Goal: Task Accomplishment & Management: Manage account settings

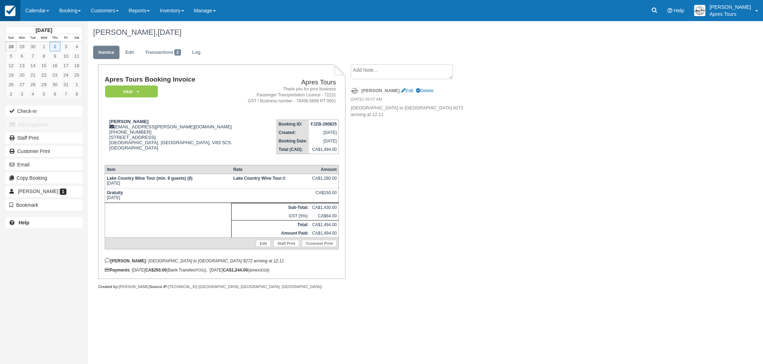
click at [11, 10] on img at bounding box center [10, 11] width 11 height 11
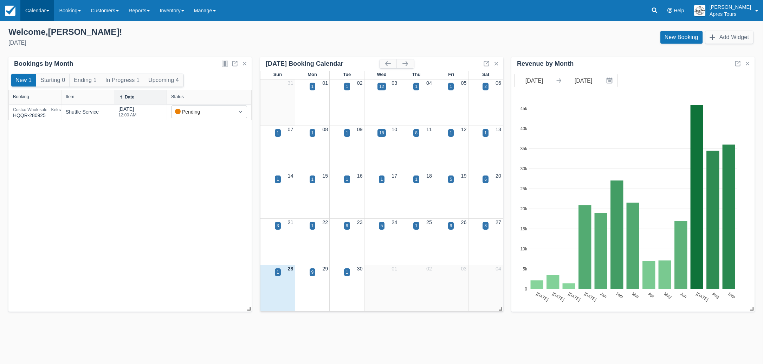
click at [40, 10] on link "Calendar" at bounding box center [37, 10] width 34 height 21
click at [37, 68] on link "Month" at bounding box center [49, 66] width 56 height 15
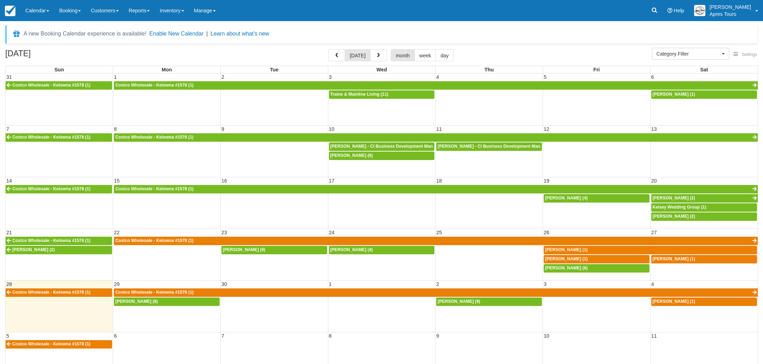
select select
click at [35, 14] on link "Calendar" at bounding box center [37, 10] width 34 height 21
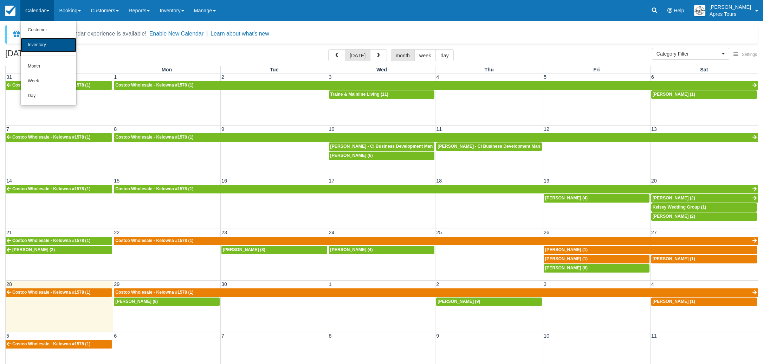
click at [34, 47] on link "Inventory" at bounding box center [49, 45] width 56 height 15
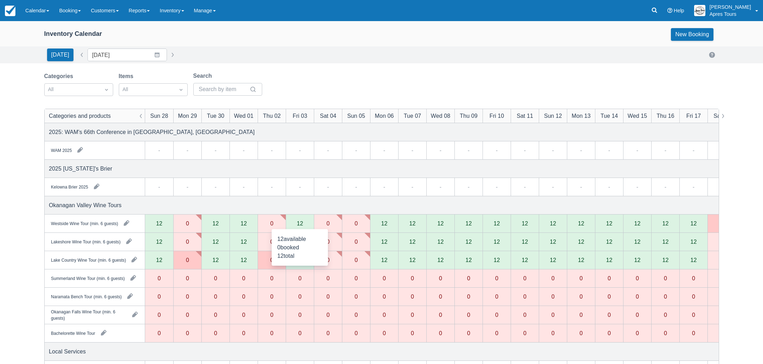
click at [296, 226] on div "12" at bounding box center [300, 223] width 28 height 18
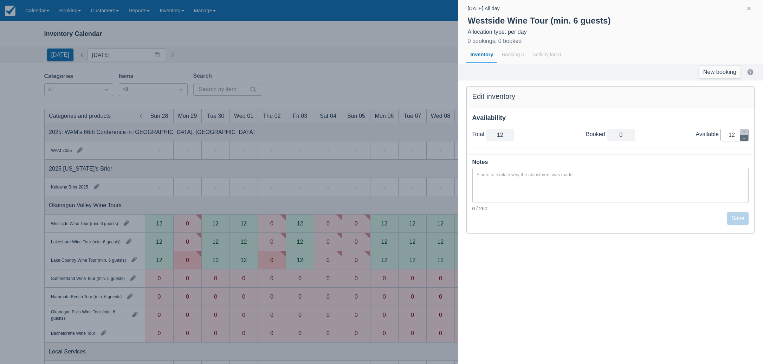
click at [744, 139] on icon "button" at bounding box center [744, 138] width 4 height 4
type input "11"
click at [744, 139] on icon "button" at bounding box center [744, 138] width 4 height 4
type input "10"
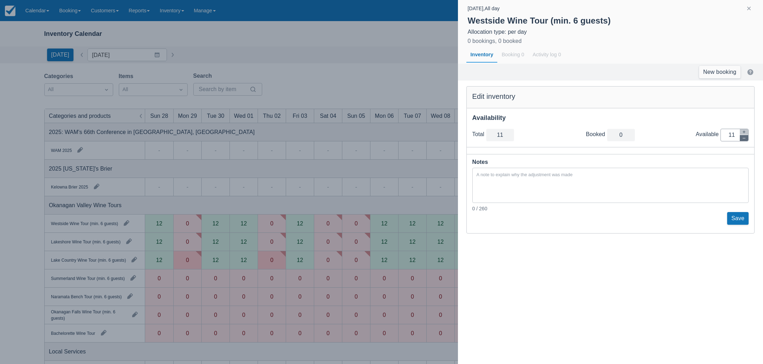
type input "10"
click at [744, 139] on icon "button" at bounding box center [744, 138] width 4 height 4
type input "9"
click at [744, 139] on icon "button" at bounding box center [744, 138] width 4 height 4
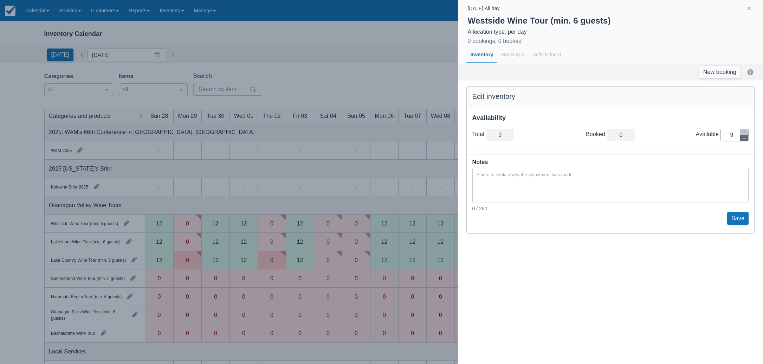
type input "8"
click at [744, 139] on icon "button" at bounding box center [744, 138] width 4 height 4
type input "7"
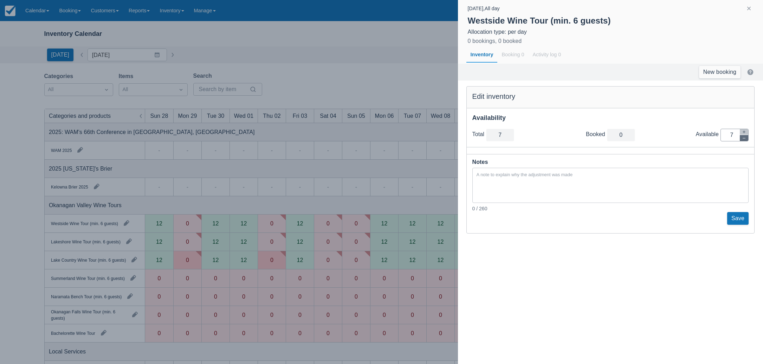
click at [744, 139] on icon "button" at bounding box center [744, 138] width 4 height 4
type input "6"
click at [744, 139] on icon "button" at bounding box center [744, 138] width 4 height 4
type input "5"
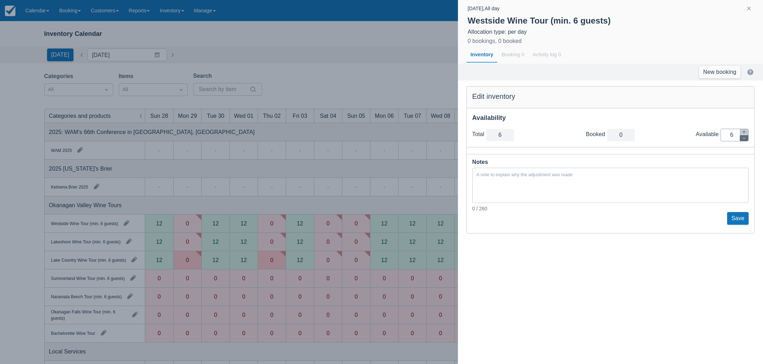
type input "5"
click at [744, 139] on icon "button" at bounding box center [744, 138] width 4 height 4
type input "4"
click at [744, 139] on icon "button" at bounding box center [744, 138] width 4 height 4
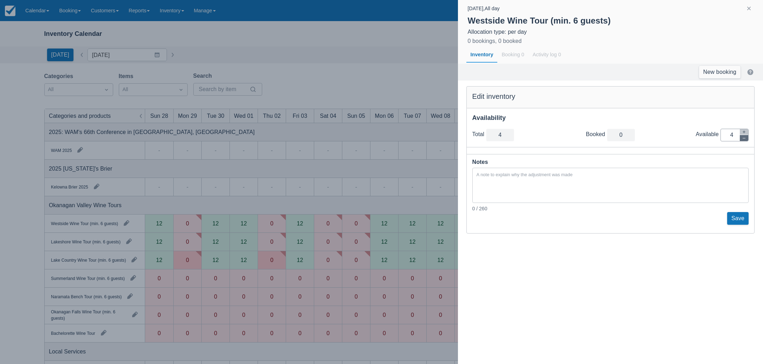
type input "3"
click at [744, 139] on icon "button" at bounding box center [744, 138] width 4 height 4
type input "2"
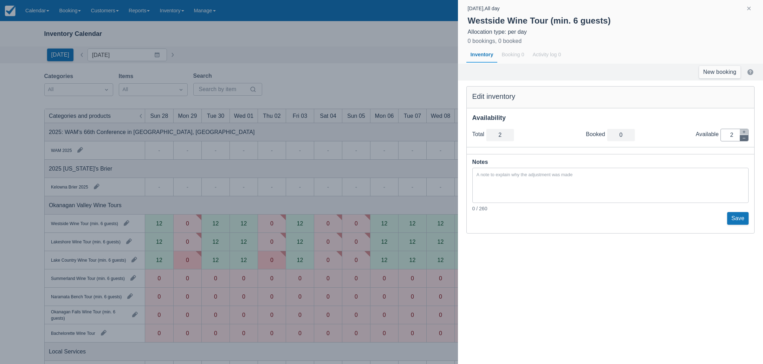
click at [744, 139] on icon "button" at bounding box center [744, 138] width 4 height 4
type input "1"
click at [744, 139] on icon "button" at bounding box center [744, 138] width 4 height 4
type input "0"
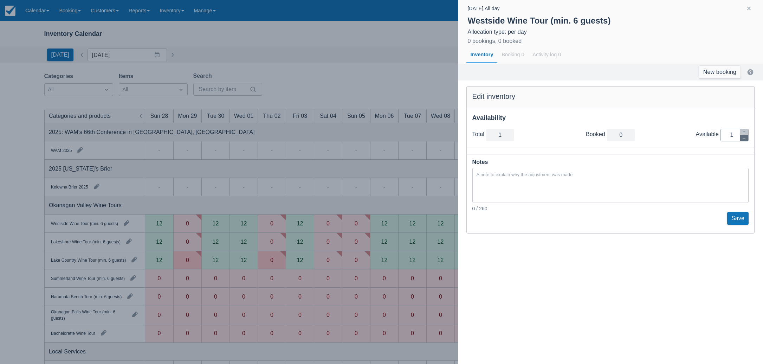
type input "0"
click at [736, 216] on button "Save" at bounding box center [737, 218] width 21 height 13
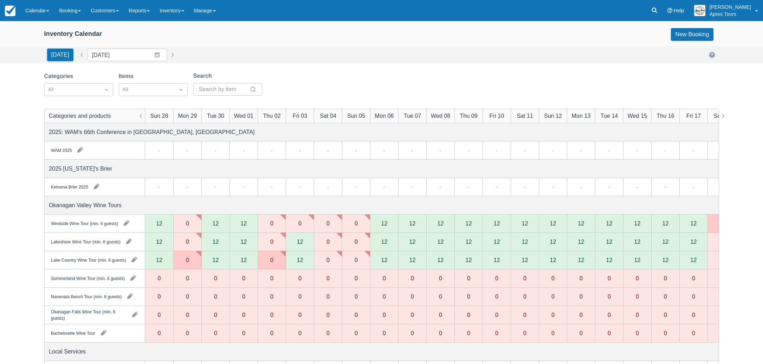
click at [298, 240] on div "12" at bounding box center [300, 242] width 6 height 6
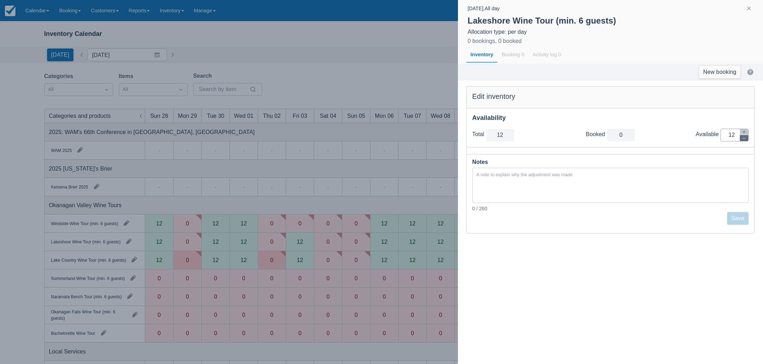
click at [745, 139] on icon "button" at bounding box center [744, 138] width 4 height 4
type input "11"
click at [745, 139] on icon "button" at bounding box center [744, 138] width 4 height 4
type input "10"
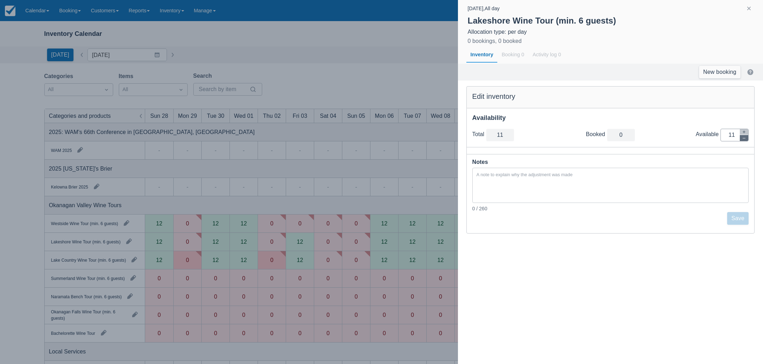
type input "10"
click at [745, 139] on icon "button" at bounding box center [744, 138] width 4 height 4
type input "9"
click at [745, 139] on icon "button" at bounding box center [744, 138] width 4 height 4
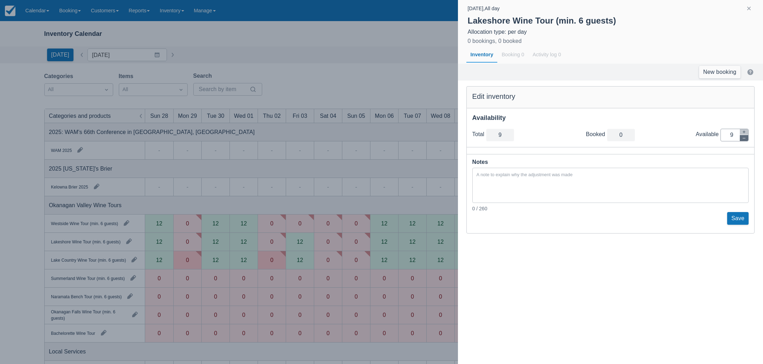
type input "8"
click at [745, 139] on icon "button" at bounding box center [744, 138] width 4 height 4
type input "7"
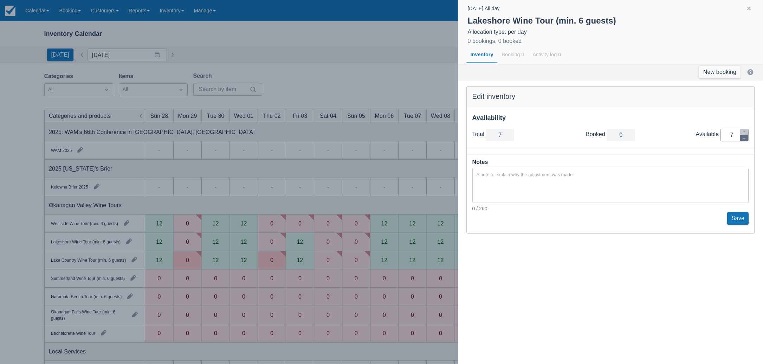
click at [745, 139] on icon "button" at bounding box center [744, 138] width 4 height 4
type input "6"
click at [745, 139] on icon "button" at bounding box center [744, 138] width 4 height 4
type input "5"
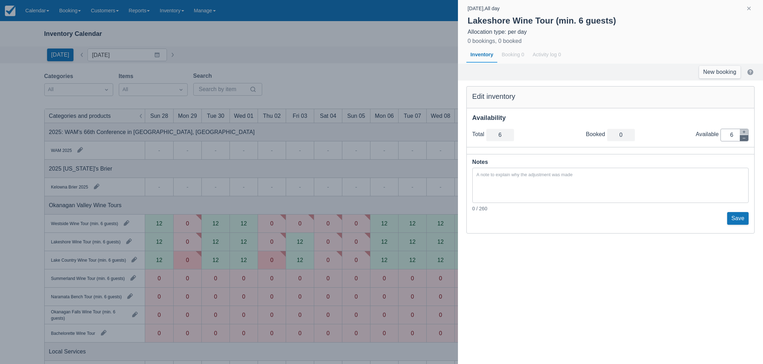
type input "5"
click at [745, 139] on icon "button" at bounding box center [744, 138] width 4 height 4
type input "4"
click at [745, 139] on icon "button" at bounding box center [744, 138] width 4 height 4
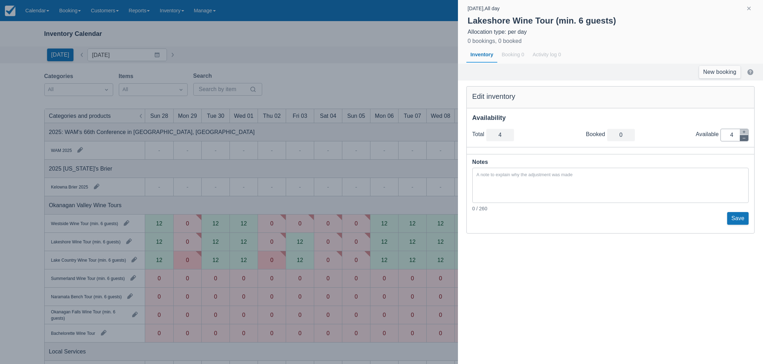
type input "3"
click at [745, 139] on icon "button" at bounding box center [744, 138] width 4 height 4
type input "2"
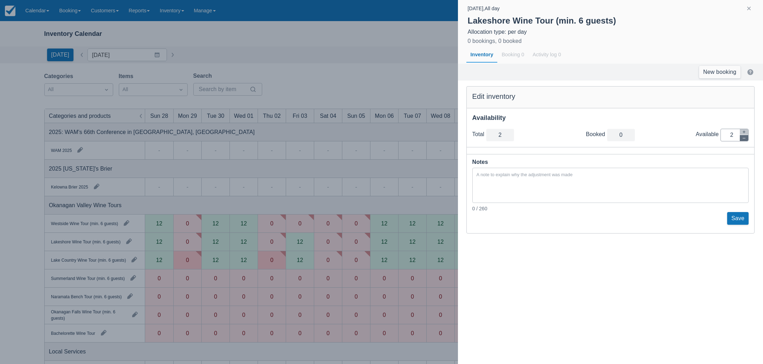
click at [745, 139] on icon "button" at bounding box center [744, 138] width 4 height 4
type input "1"
click at [745, 139] on icon "button" at bounding box center [744, 138] width 4 height 4
type input "0"
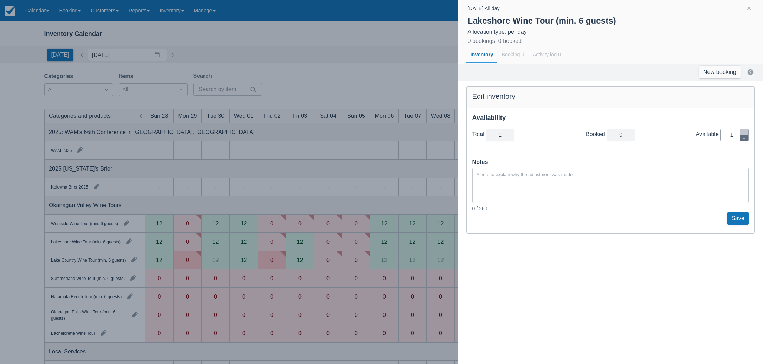
type input "0"
click at [739, 216] on button "Save" at bounding box center [737, 218] width 21 height 13
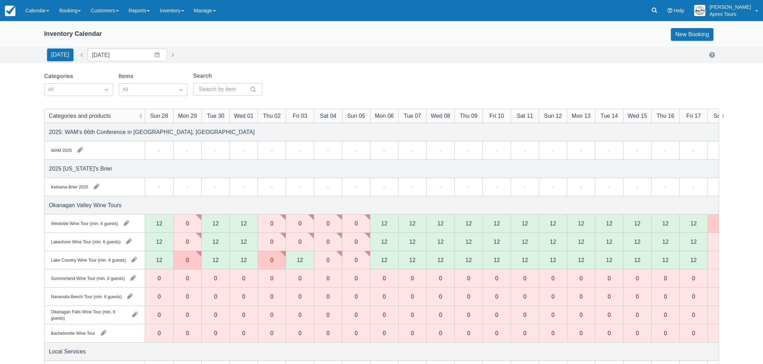
click at [302, 261] on div "12" at bounding box center [300, 260] width 6 height 6
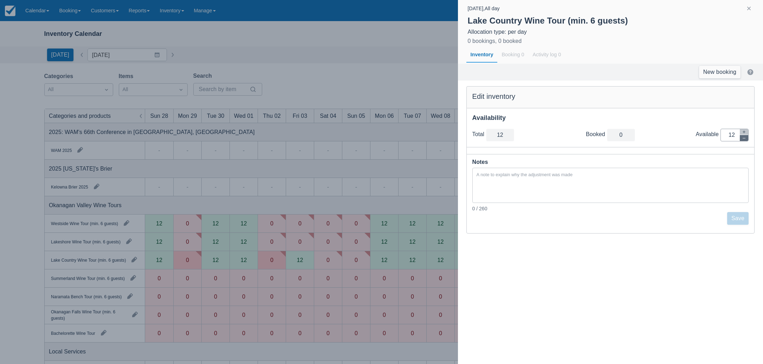
click at [746, 136] on button "button" at bounding box center [744, 138] width 8 height 6
type input "11"
click at [746, 136] on button "button" at bounding box center [744, 138] width 8 height 6
type input "10"
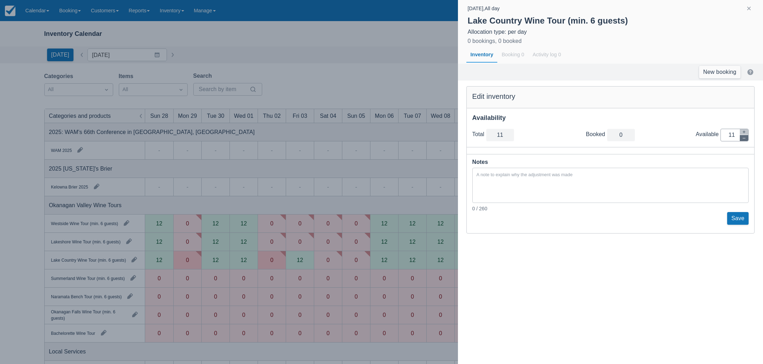
type input "10"
click at [746, 136] on button "button" at bounding box center [744, 138] width 8 height 6
type input "9"
click at [746, 136] on button "button" at bounding box center [744, 138] width 8 height 6
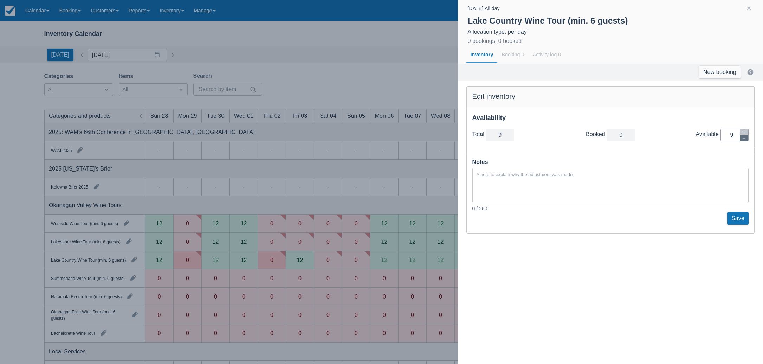
type input "8"
click at [746, 136] on button "button" at bounding box center [744, 138] width 8 height 6
type input "7"
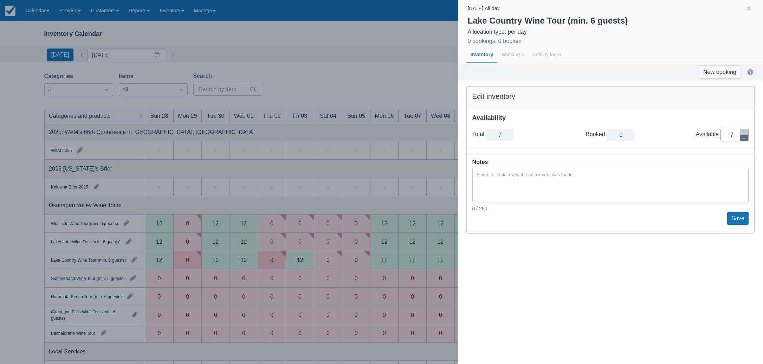
click at [746, 136] on button "button" at bounding box center [744, 138] width 8 height 6
type input "6"
click at [746, 136] on button "button" at bounding box center [744, 138] width 8 height 6
type input "5"
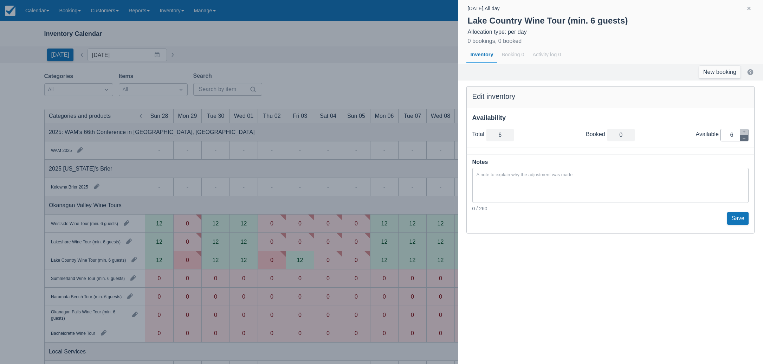
type input "5"
click at [746, 136] on button "button" at bounding box center [744, 138] width 8 height 6
type input "4"
click at [746, 136] on button "button" at bounding box center [744, 138] width 8 height 6
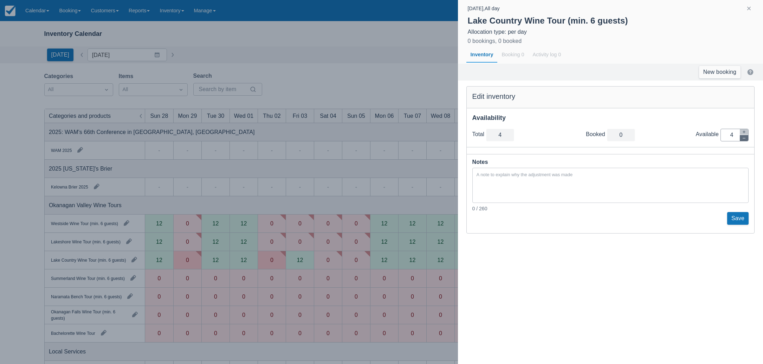
type input "3"
click at [746, 136] on button "button" at bounding box center [744, 138] width 8 height 6
type input "2"
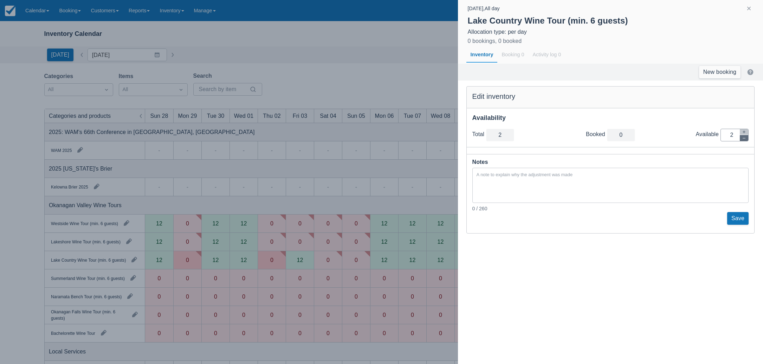
click at [746, 136] on button "button" at bounding box center [744, 138] width 8 height 6
type input "1"
click at [746, 136] on button "button" at bounding box center [744, 138] width 8 height 6
type input "0"
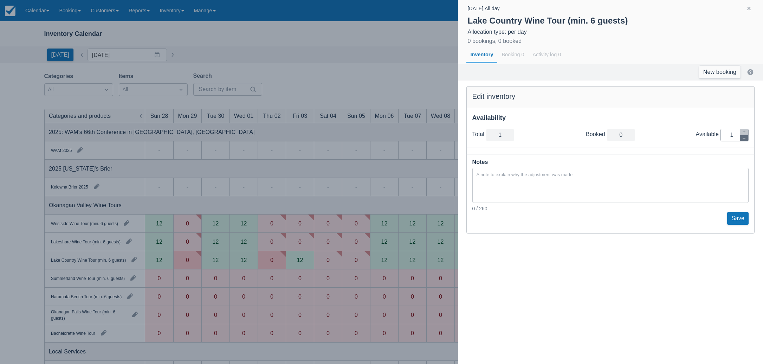
type input "0"
click at [739, 215] on button "Save" at bounding box center [737, 218] width 21 height 13
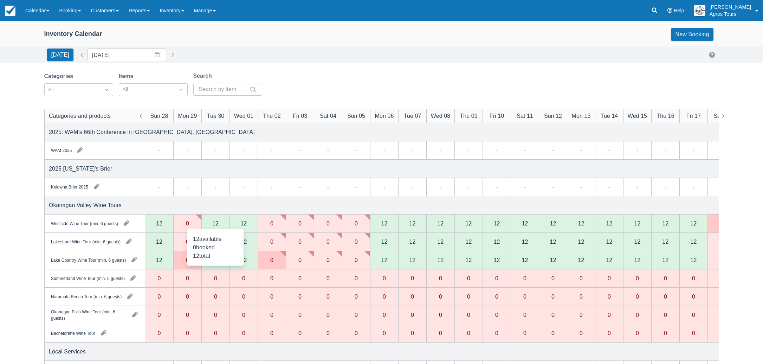
click at [219, 222] on div "12" at bounding box center [215, 223] width 28 height 18
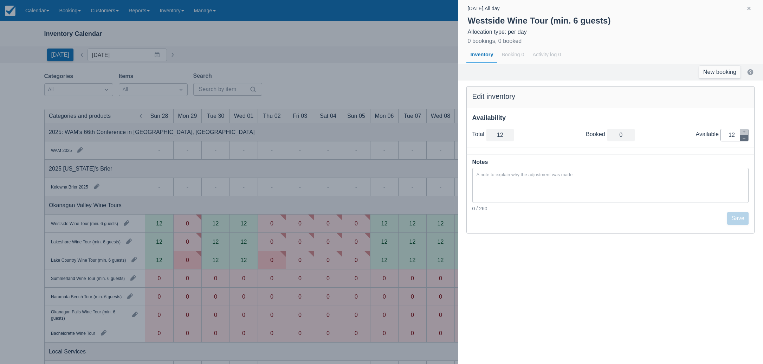
click at [747, 138] on button "button" at bounding box center [744, 138] width 8 height 6
type input "11"
click at [747, 138] on button "button" at bounding box center [744, 138] width 8 height 6
type input "10"
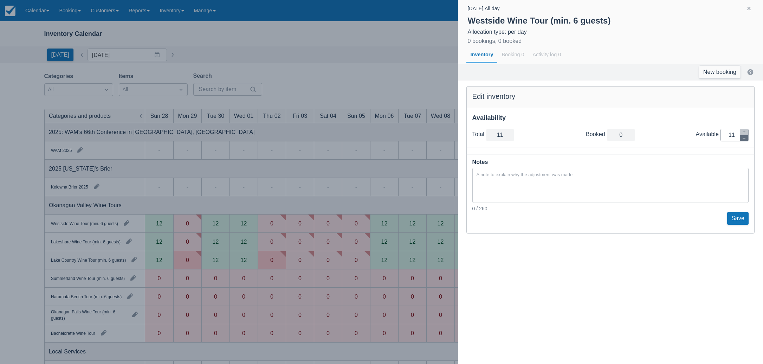
type input "10"
click at [747, 138] on button "button" at bounding box center [744, 138] width 8 height 6
type input "9"
click at [747, 138] on button "button" at bounding box center [744, 138] width 8 height 6
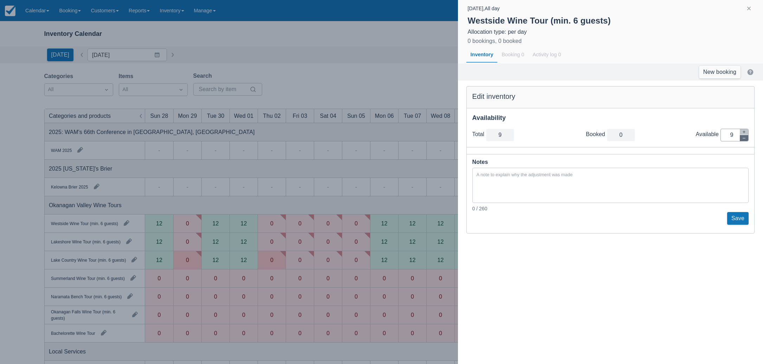
type input "8"
click at [747, 138] on button "button" at bounding box center [744, 138] width 8 height 6
type input "7"
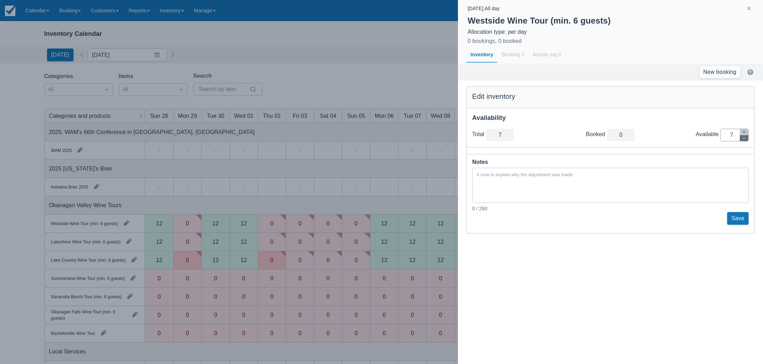
click at [747, 138] on button "button" at bounding box center [744, 138] width 8 height 6
type input "6"
click at [747, 138] on button "button" at bounding box center [744, 138] width 8 height 6
type input "5"
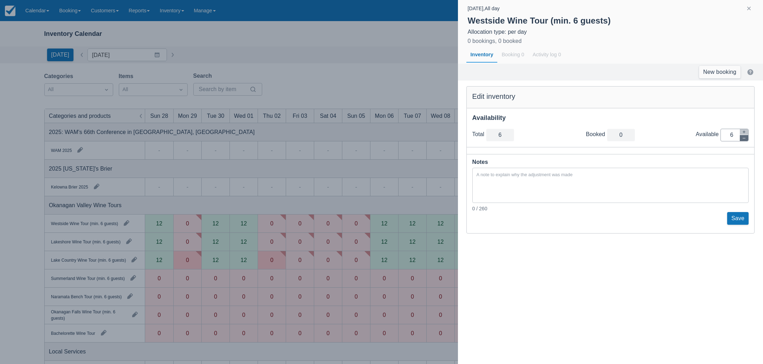
type input "5"
click at [747, 138] on button "button" at bounding box center [744, 138] width 8 height 6
type input "4"
click at [747, 138] on button "button" at bounding box center [744, 138] width 8 height 6
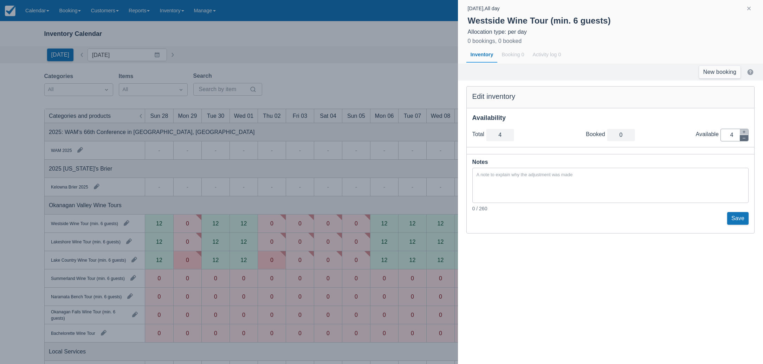
type input "3"
click at [747, 138] on button "button" at bounding box center [744, 138] width 8 height 6
type input "2"
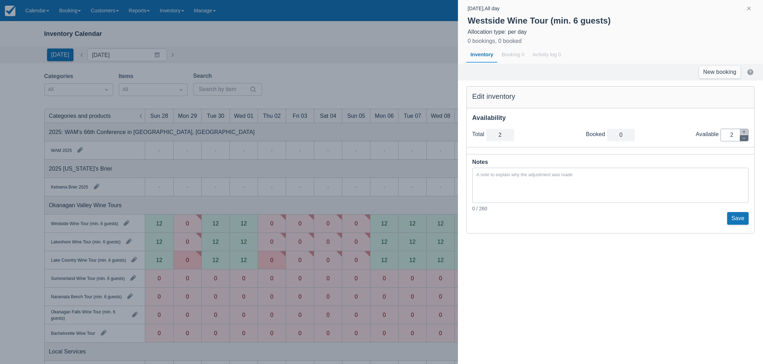
click at [747, 138] on button "button" at bounding box center [744, 138] width 8 height 6
type input "1"
click at [747, 138] on button "button" at bounding box center [744, 138] width 8 height 6
type input "0"
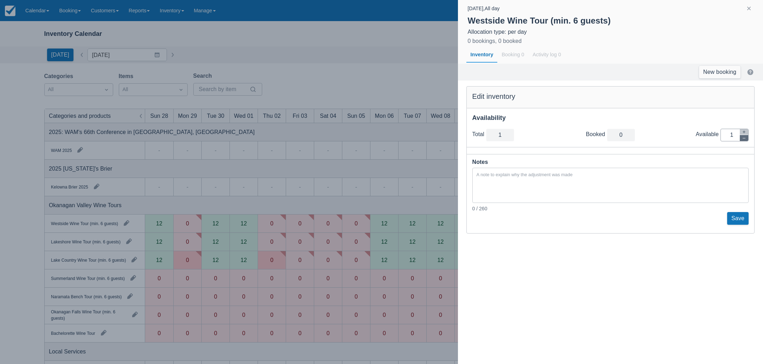
type input "0"
click at [739, 217] on button "Save" at bounding box center [737, 218] width 21 height 13
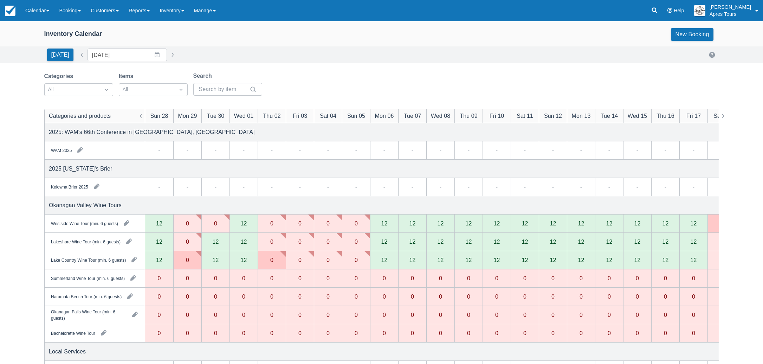
click at [215, 241] on div "12" at bounding box center [215, 242] width 6 height 6
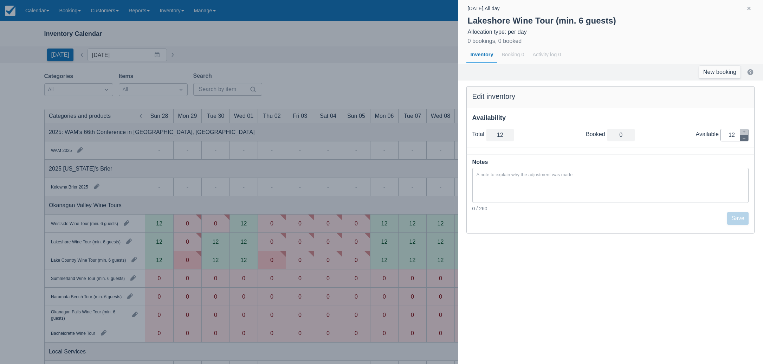
click at [746, 137] on icon "button" at bounding box center [744, 138] width 4 height 4
type input "11"
click at [746, 137] on icon "button" at bounding box center [744, 138] width 4 height 4
type input "10"
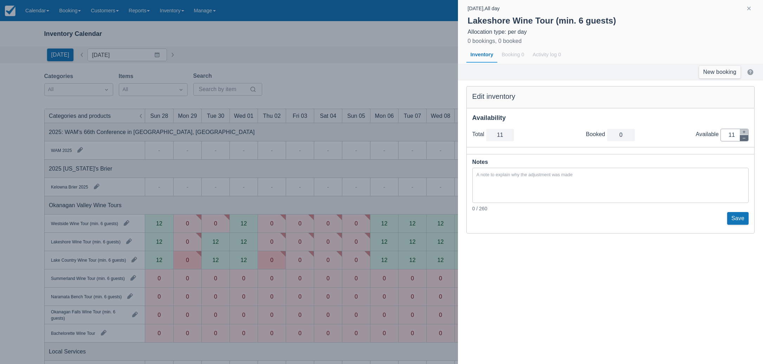
type input "10"
click at [746, 137] on icon "button" at bounding box center [744, 138] width 4 height 4
type input "9"
click at [746, 137] on icon "button" at bounding box center [744, 138] width 4 height 4
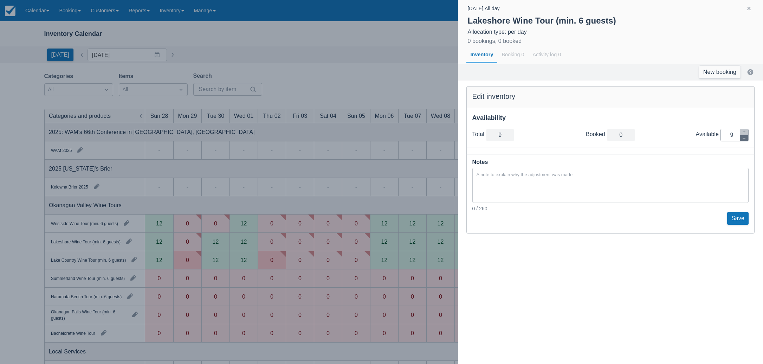
type input "8"
click at [746, 137] on icon "button" at bounding box center [744, 138] width 4 height 4
type input "7"
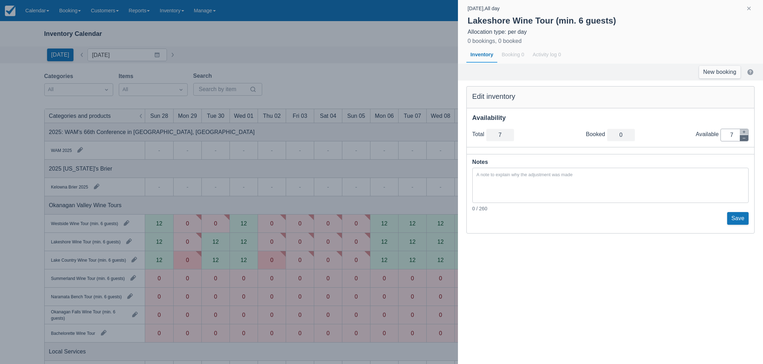
click at [746, 137] on icon "button" at bounding box center [744, 138] width 4 height 4
type input "6"
click at [746, 137] on icon "button" at bounding box center [744, 138] width 4 height 4
type input "5"
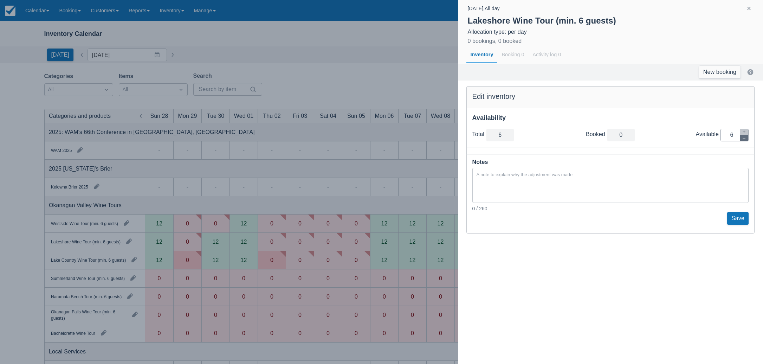
type input "5"
click at [746, 137] on icon "button" at bounding box center [744, 138] width 4 height 4
type input "4"
click at [746, 137] on icon "button" at bounding box center [744, 138] width 4 height 4
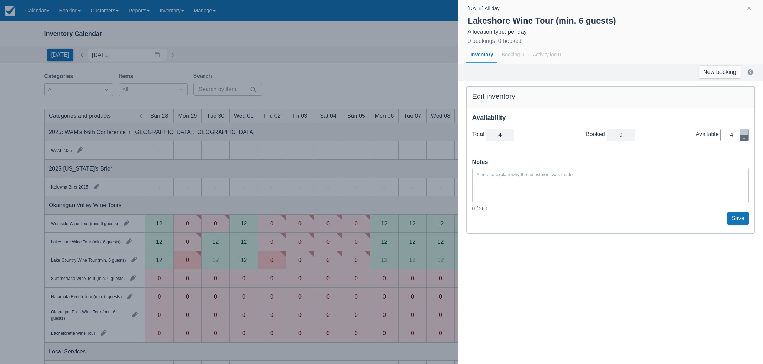
type input "3"
click at [746, 137] on icon "button" at bounding box center [744, 138] width 4 height 4
type input "2"
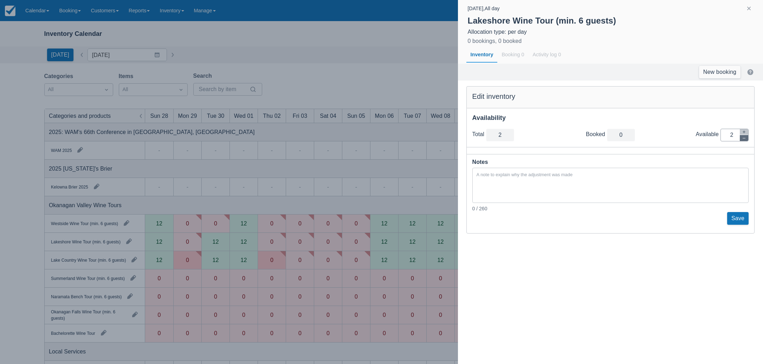
click at [746, 137] on icon "button" at bounding box center [744, 138] width 4 height 4
type input "1"
click at [746, 137] on icon "button" at bounding box center [744, 138] width 4 height 4
type input "0"
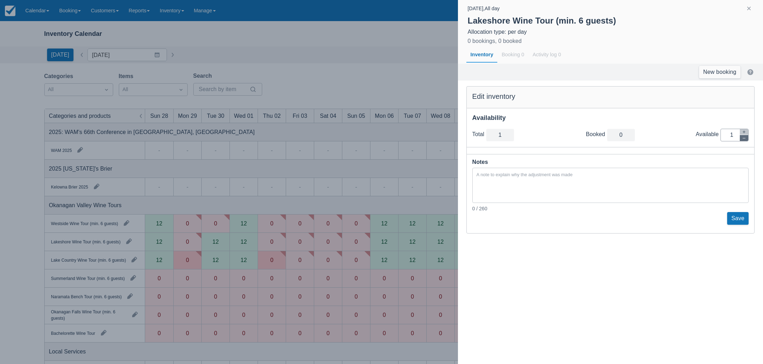
type input "0"
click at [737, 219] on button "Save" at bounding box center [737, 218] width 21 height 13
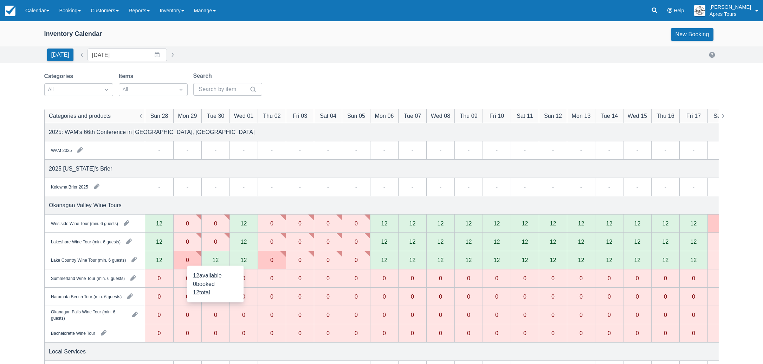
click at [206, 261] on div "12" at bounding box center [215, 260] width 28 height 18
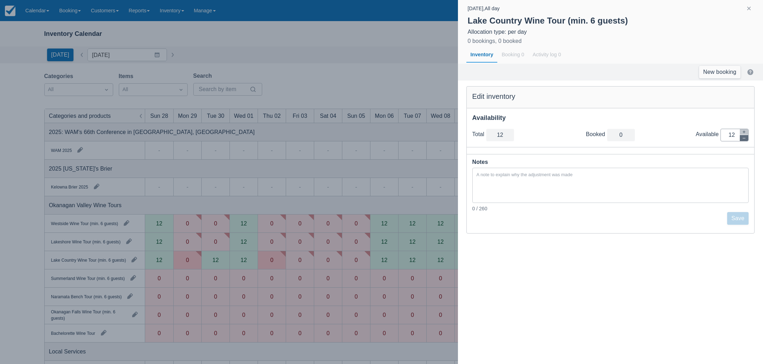
click at [746, 138] on button "button" at bounding box center [744, 138] width 8 height 6
type input "11"
click at [746, 138] on button "button" at bounding box center [744, 138] width 8 height 6
type input "10"
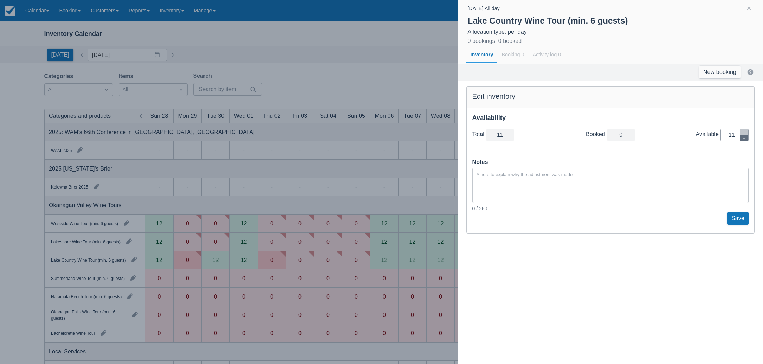
type input "10"
click at [746, 138] on button "button" at bounding box center [744, 138] width 8 height 6
type input "9"
click at [746, 138] on button "button" at bounding box center [744, 138] width 8 height 6
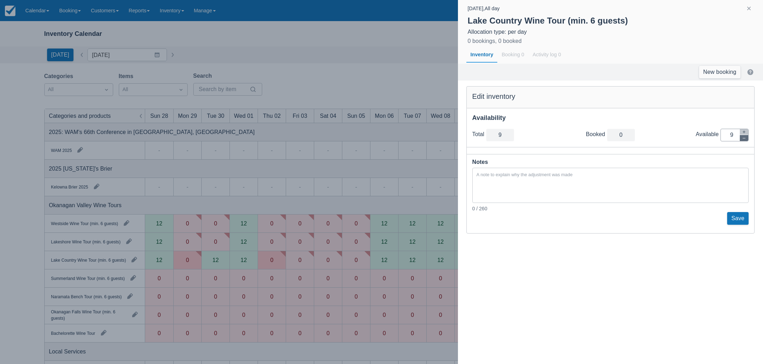
type input "8"
click at [746, 138] on button "button" at bounding box center [744, 138] width 8 height 6
type input "7"
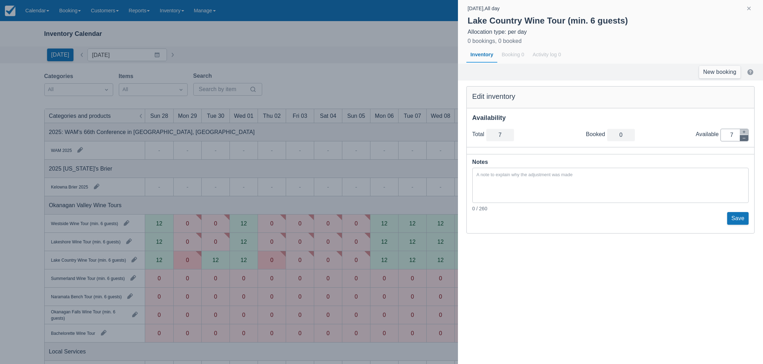
click at [746, 138] on button "button" at bounding box center [744, 138] width 8 height 6
type input "6"
click at [746, 138] on button "button" at bounding box center [744, 138] width 8 height 6
type input "5"
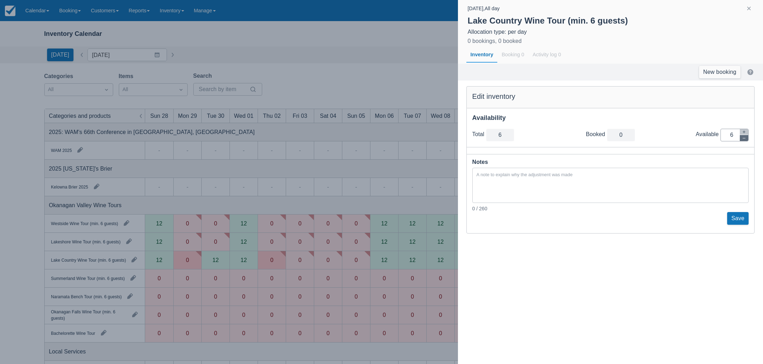
type input "5"
click at [746, 138] on button "button" at bounding box center [744, 138] width 8 height 6
type input "4"
click at [746, 138] on button "button" at bounding box center [744, 138] width 8 height 6
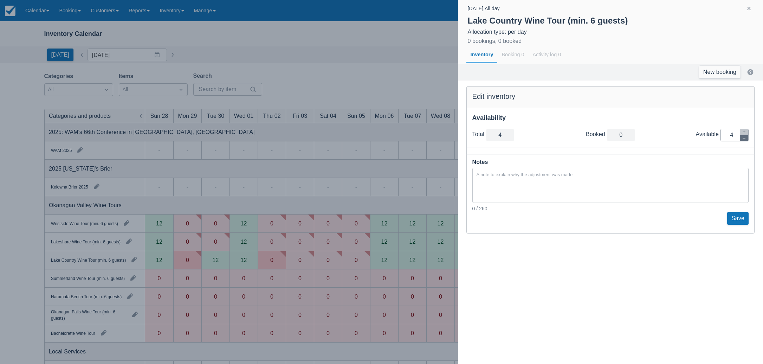
type input "3"
click at [746, 138] on button "button" at bounding box center [744, 138] width 8 height 6
type input "2"
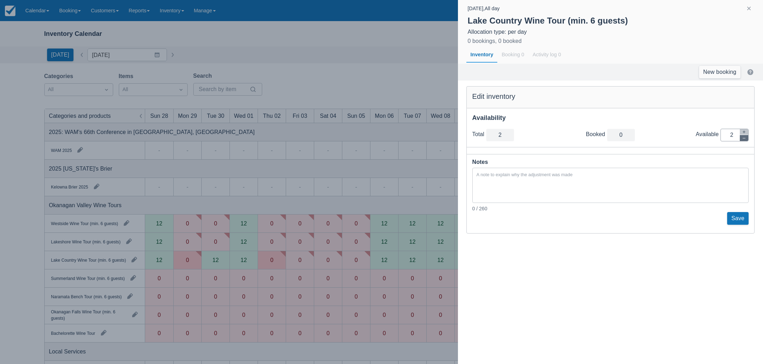
click at [746, 138] on button "button" at bounding box center [744, 138] width 8 height 6
type input "1"
click at [746, 138] on button "button" at bounding box center [744, 138] width 8 height 6
type input "0"
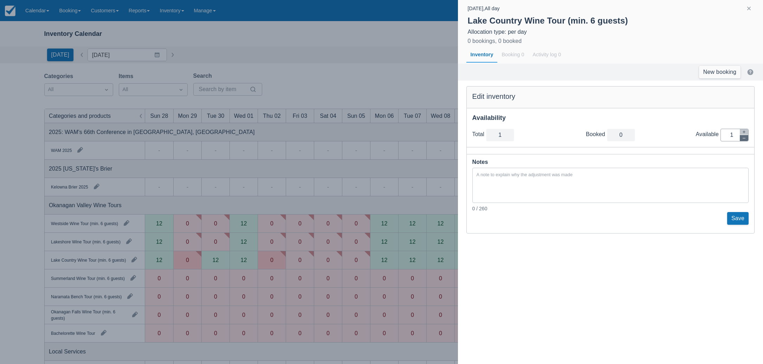
type input "0"
click at [738, 220] on button "Save" at bounding box center [737, 218] width 21 height 13
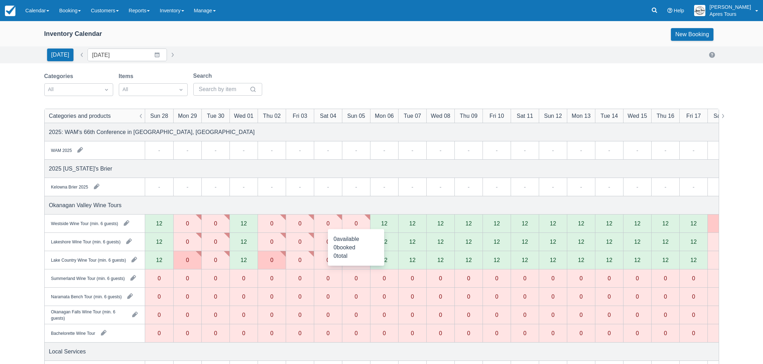
click at [358, 223] on div "0" at bounding box center [356, 223] width 28 height 18
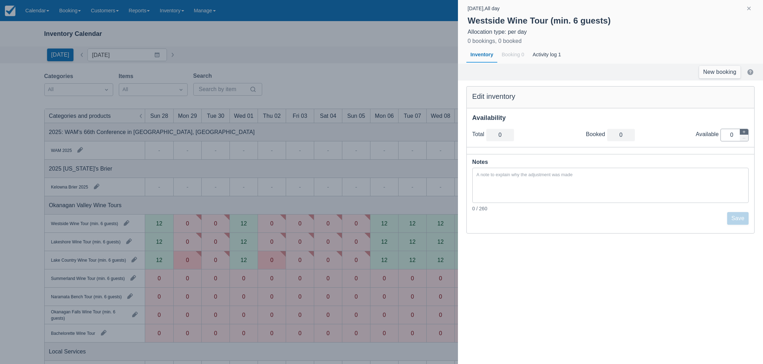
click at [743, 133] on icon "button" at bounding box center [744, 132] width 4 height 4
type input "1"
click at [743, 133] on icon "button" at bounding box center [744, 132] width 4 height 4
type input "2"
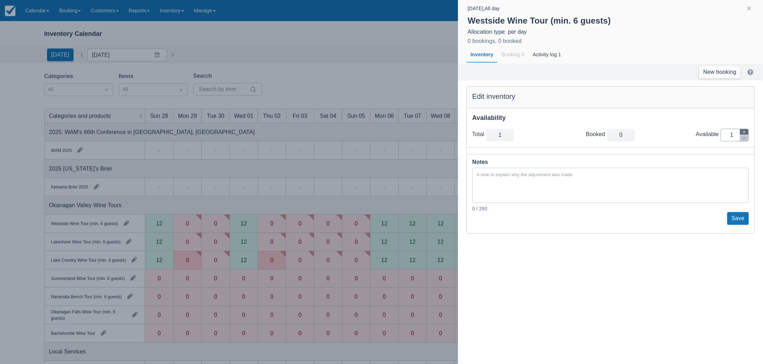
type input "2"
click at [743, 133] on icon "button" at bounding box center [744, 132] width 4 height 4
type input "3"
click at [743, 133] on icon "button" at bounding box center [744, 132] width 4 height 4
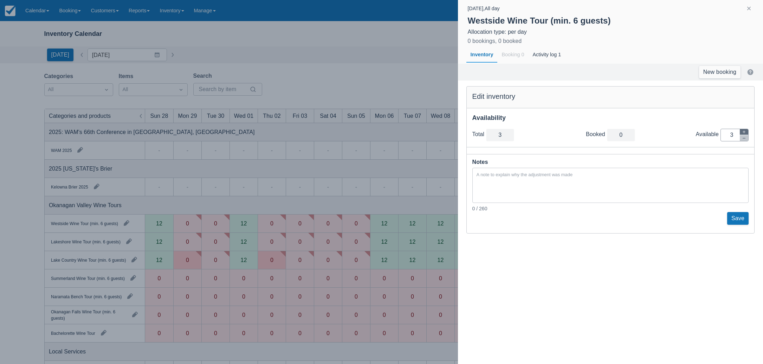
type input "4"
click at [743, 133] on icon "button" at bounding box center [744, 132] width 4 height 4
type input "5"
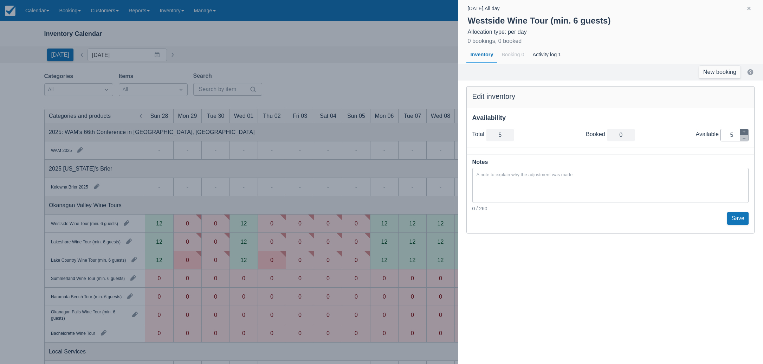
click at [743, 133] on icon "button" at bounding box center [744, 132] width 4 height 4
type input "6"
click at [743, 133] on icon "button" at bounding box center [744, 132] width 4 height 4
type input "7"
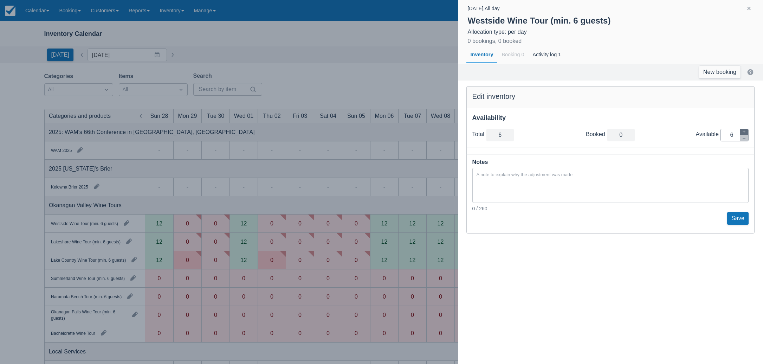
type input "7"
click at [743, 133] on icon "button" at bounding box center [744, 132] width 4 height 4
type input "8"
click at [743, 133] on icon "button" at bounding box center [744, 132] width 4 height 4
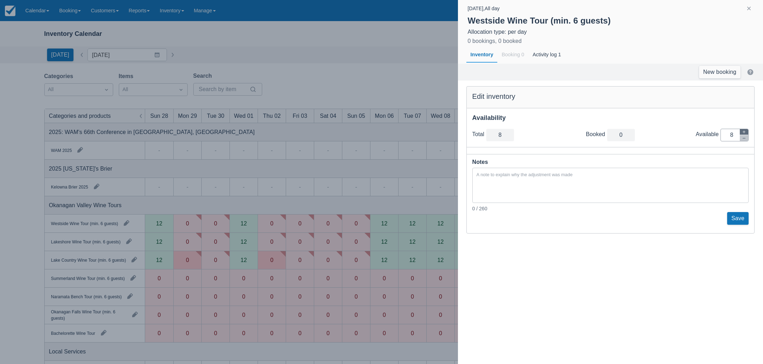
type input "9"
click at [743, 133] on icon "button" at bounding box center [744, 132] width 4 height 4
type input "10"
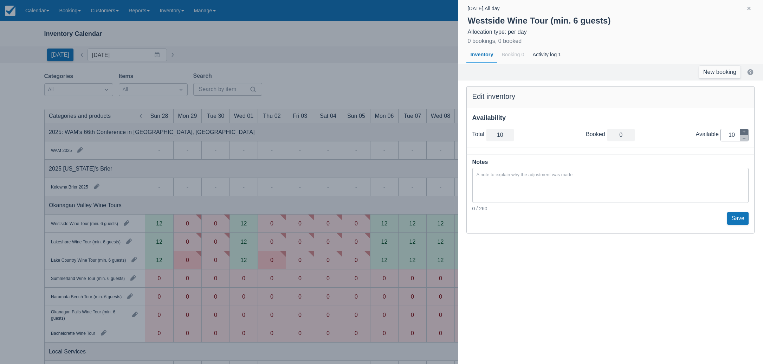
click at [743, 133] on icon "button" at bounding box center [744, 132] width 4 height 4
type input "11"
click at [743, 133] on icon "button" at bounding box center [744, 132] width 4 height 4
type input "12"
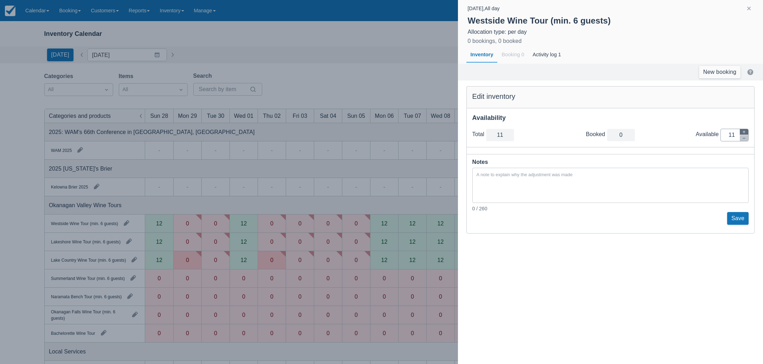
type input "12"
click at [736, 219] on button "Save" at bounding box center [737, 218] width 21 height 13
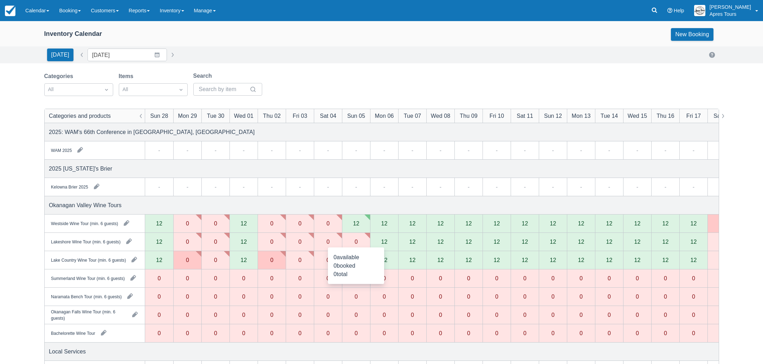
click at [357, 241] on div "0" at bounding box center [356, 242] width 3 height 6
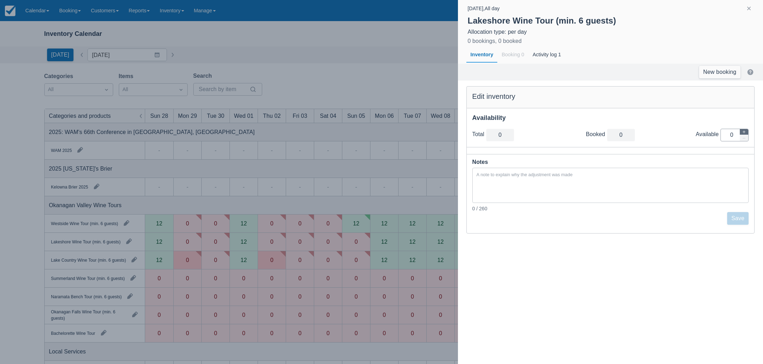
click at [746, 131] on icon "button" at bounding box center [744, 132] width 4 height 4
type input "1"
click at [746, 131] on icon "button" at bounding box center [744, 132] width 4 height 4
type input "2"
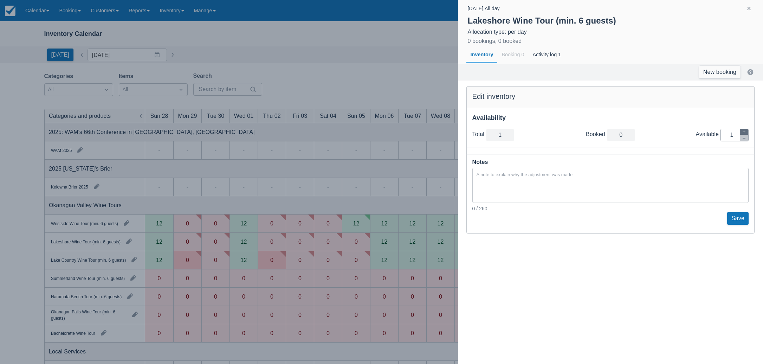
type input "2"
click at [746, 131] on icon "button" at bounding box center [744, 132] width 4 height 4
type input "3"
click at [746, 131] on icon "button" at bounding box center [744, 132] width 4 height 4
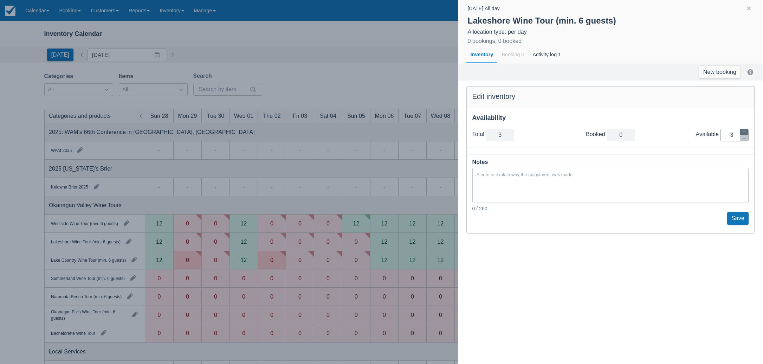
type input "4"
click at [746, 131] on icon "button" at bounding box center [744, 132] width 4 height 4
type input "5"
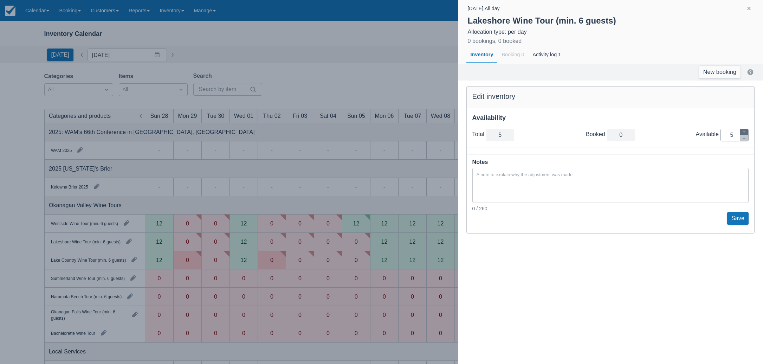
click at [746, 131] on icon "button" at bounding box center [744, 132] width 4 height 4
type input "6"
click at [746, 131] on icon "button" at bounding box center [744, 132] width 4 height 4
type input "7"
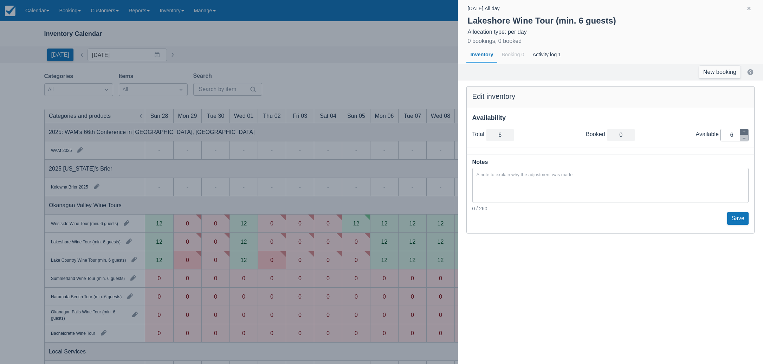
type input "7"
click at [746, 131] on icon "button" at bounding box center [744, 132] width 4 height 4
type input "8"
click at [746, 131] on icon "button" at bounding box center [744, 132] width 4 height 4
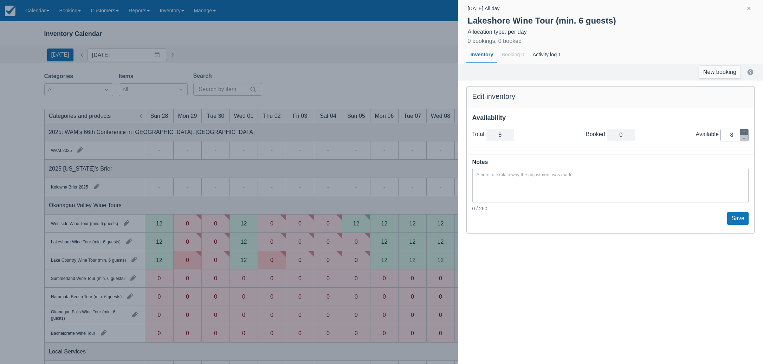
type input "9"
click at [746, 131] on icon "button" at bounding box center [744, 132] width 4 height 4
type input "10"
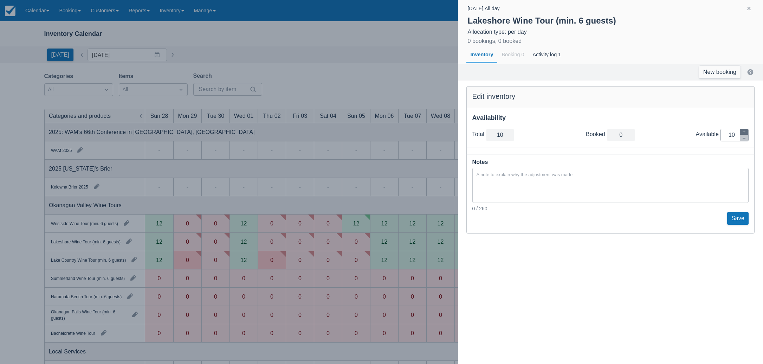
click at [746, 131] on icon "button" at bounding box center [744, 132] width 4 height 4
type input "11"
click at [746, 131] on icon "button" at bounding box center [744, 132] width 4 height 4
type input "12"
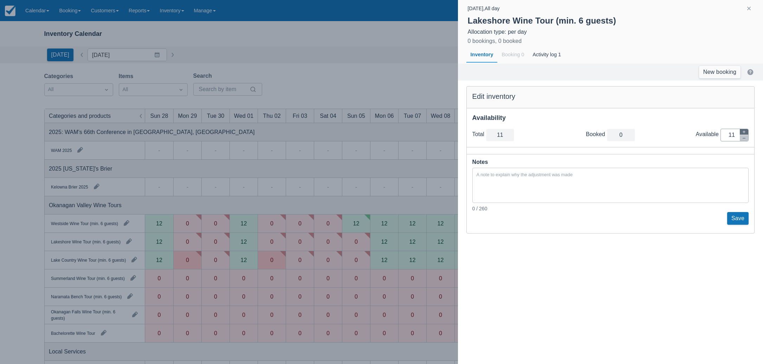
type input "12"
click at [739, 220] on button "Save" at bounding box center [737, 218] width 21 height 13
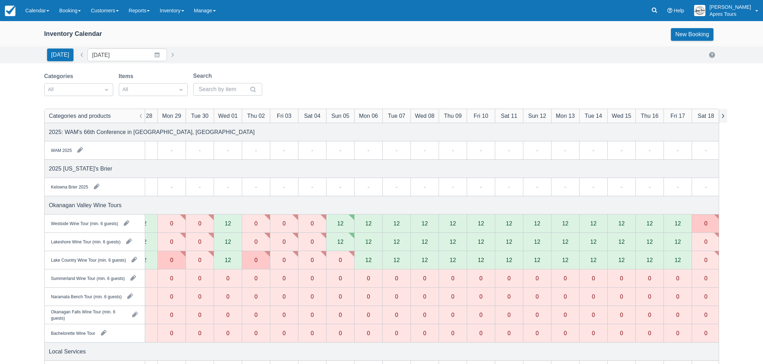
click at [722, 114] on button "button" at bounding box center [723, 116] width 8 height 14
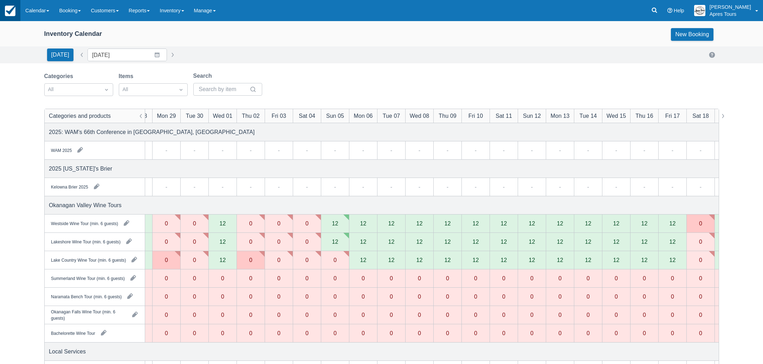
click at [15, 15] on img at bounding box center [10, 11] width 11 height 11
